Goal: Task Accomplishment & Management: Manage account settings

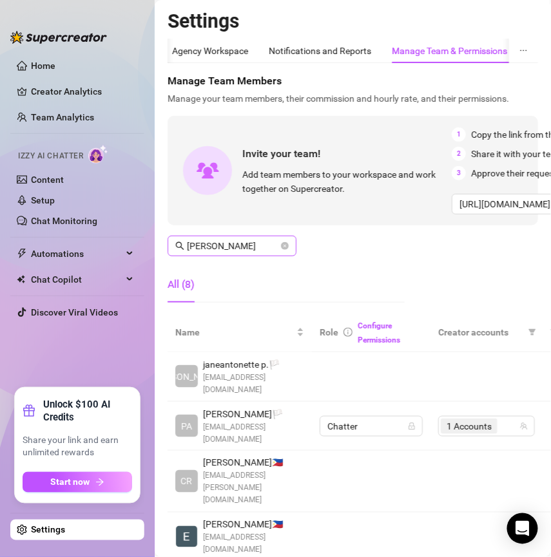
click at [292, 248] on span "[PERSON_NAME]" at bounding box center [231, 246] width 129 height 21
click at [287, 246] on icon "close-circle" at bounding box center [285, 246] width 8 height 8
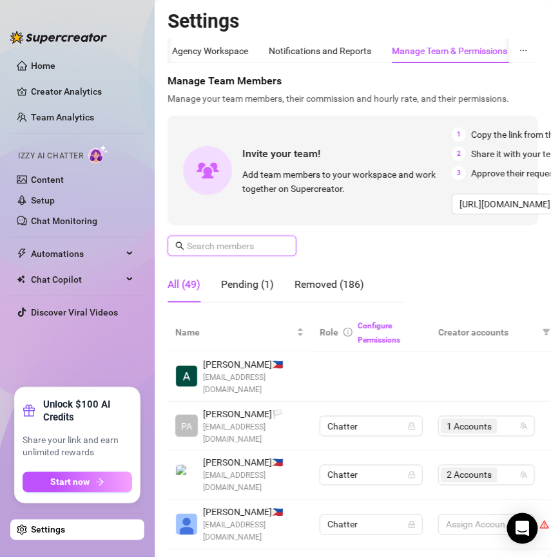
click at [260, 251] on input "text" at bounding box center [232, 246] width 91 height 14
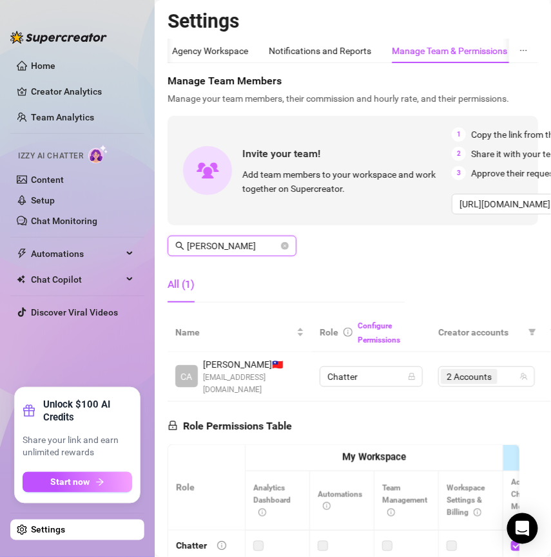
type input "[PERSON_NAME]"
click at [454, 386] on td "2 Accounts" at bounding box center [486, 377] width 112 height 50
click at [454, 374] on span "2 Accounts" at bounding box center [468, 377] width 45 height 14
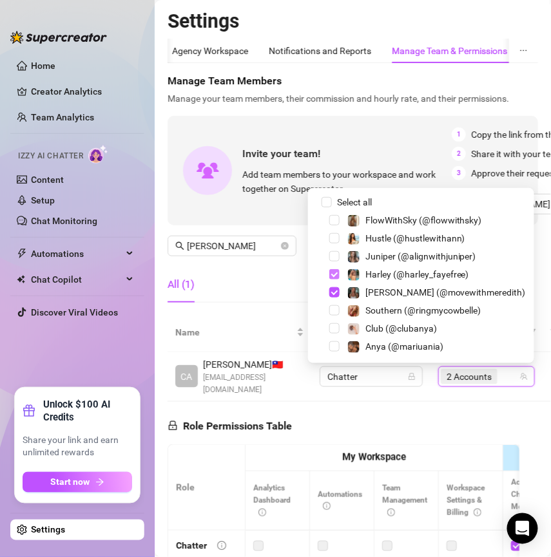
click at [339, 272] on span "Select tree node" at bounding box center [334, 274] width 10 height 10
click at [339, 294] on span "Select tree node" at bounding box center [334, 292] width 10 height 10
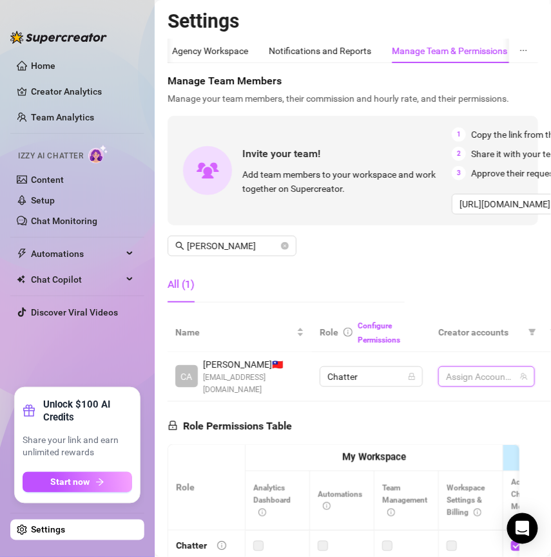
click at [326, 297] on div "All (1)" at bounding box center [285, 285] width 237 height 36
